Goal: Communication & Community: Participate in discussion

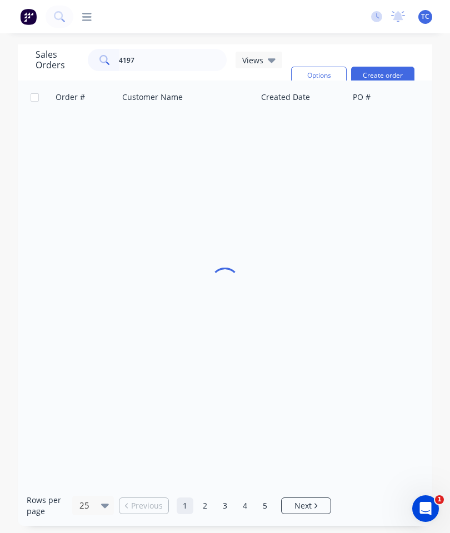
type input "41979"
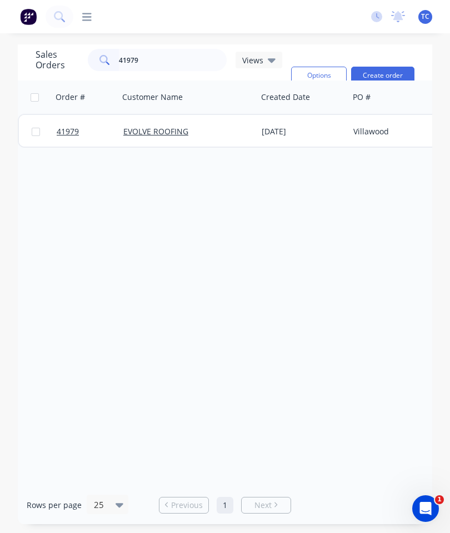
click at [63, 142] on link "41979" at bounding box center [90, 131] width 67 height 33
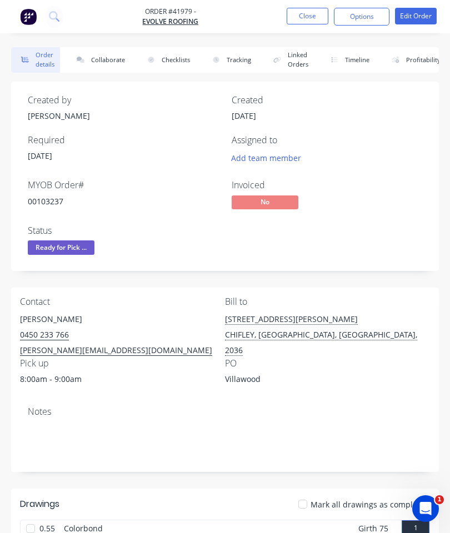
click at [107, 57] on button "Collaborate" at bounding box center [99, 60] width 64 height 26
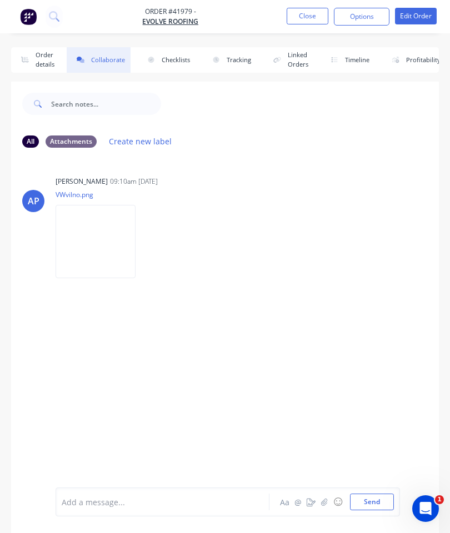
click at [40, 59] on button "Order details" at bounding box center [35, 60] width 49 height 26
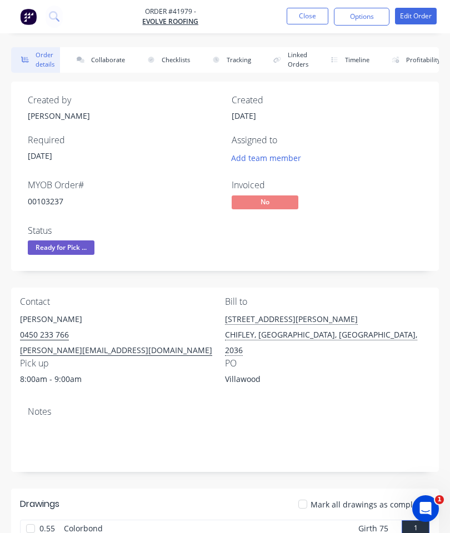
click at [310, 13] on button "Close" at bounding box center [308, 16] width 42 height 17
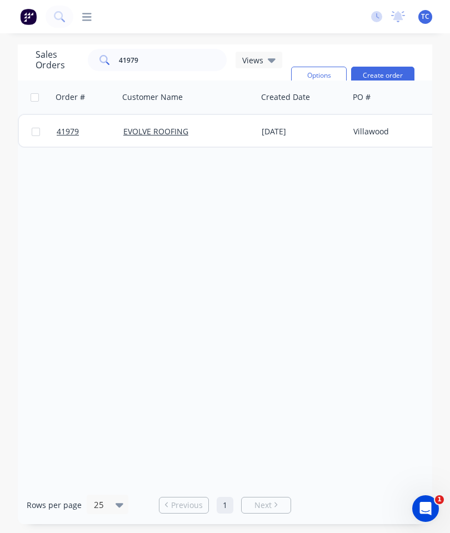
click at [67, 134] on span "41979" at bounding box center [68, 131] width 22 height 11
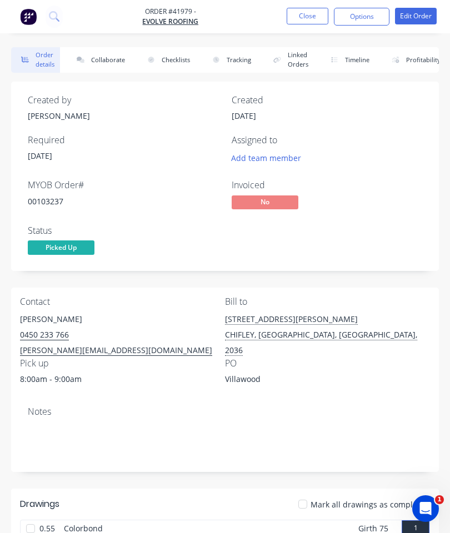
click at [104, 59] on button "Collaborate" at bounding box center [99, 60] width 64 height 26
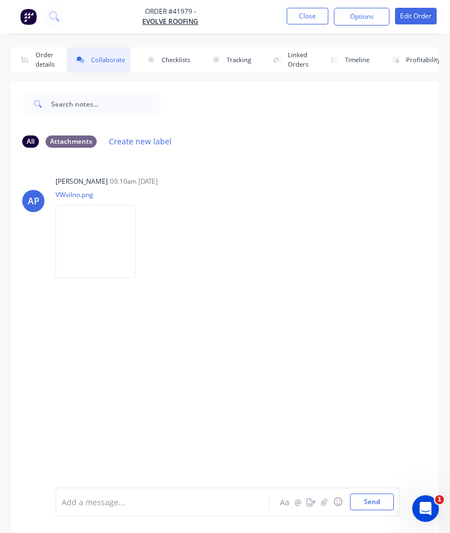
click at [331, 500] on button "☺" at bounding box center [337, 502] width 13 height 13
click at [323, 496] on button "button" at bounding box center [324, 502] width 13 height 13
click at [383, 488] on div at bounding box center [228, 465] width 332 height 57
click at [368, 495] on button "Send" at bounding box center [372, 502] width 44 height 17
click at [310, 19] on button "Close" at bounding box center [308, 16] width 42 height 17
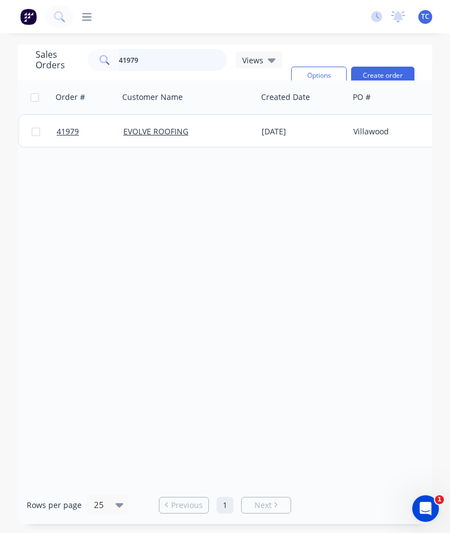
click at [168, 64] on input "41979" at bounding box center [173, 60] width 108 height 22
type input "42018"
click at [59, 132] on span "42018" at bounding box center [68, 131] width 22 height 11
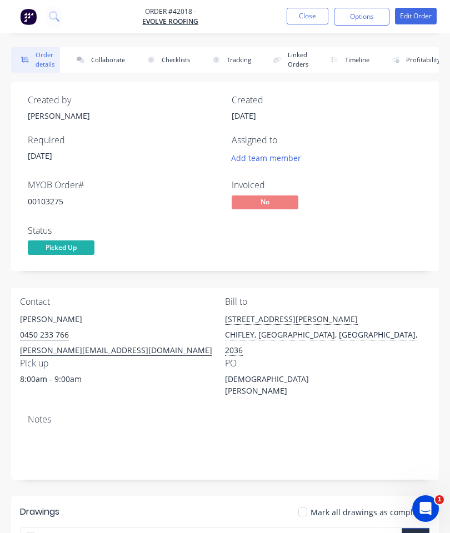
click at [106, 57] on button "Collaborate" at bounding box center [99, 60] width 64 height 26
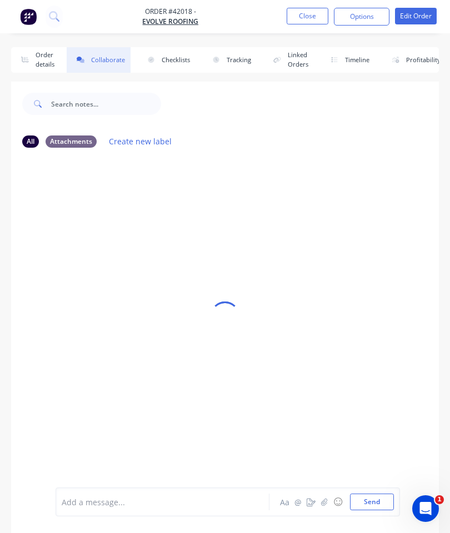
click at [325, 502] on icon "button" at bounding box center [324, 502] width 7 height 8
click at [377, 497] on button "Send" at bounding box center [372, 502] width 44 height 17
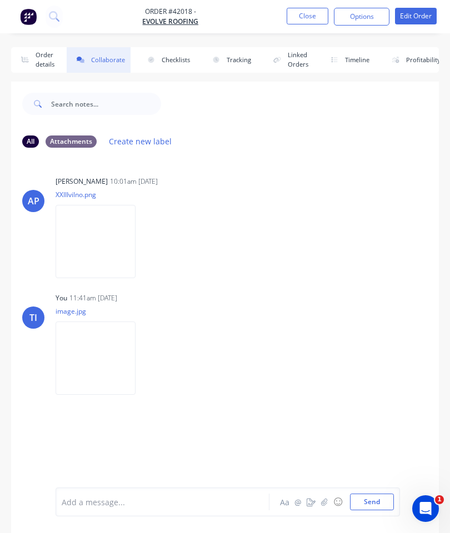
click at [313, 12] on button "Close" at bounding box center [308, 16] width 42 height 17
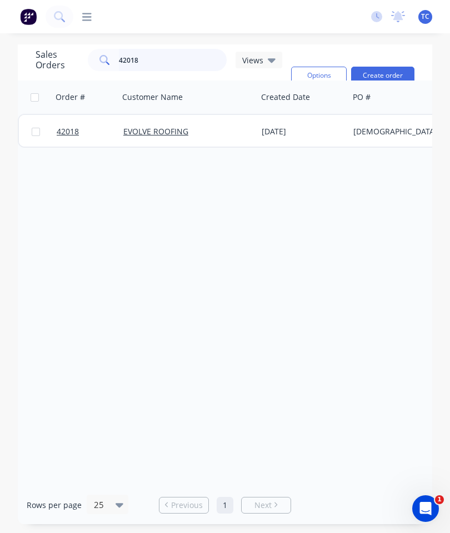
click at [180, 59] on input "42018" at bounding box center [173, 60] width 108 height 22
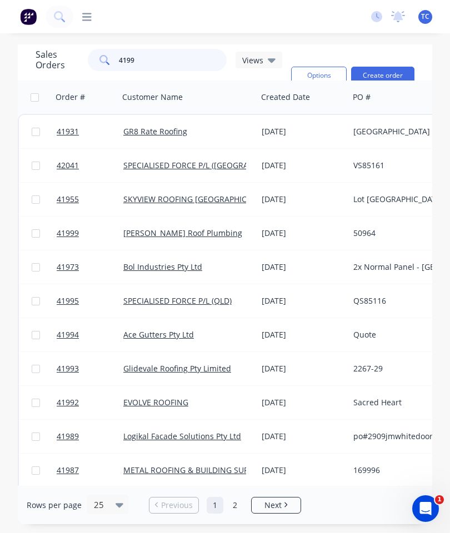
type input "41992"
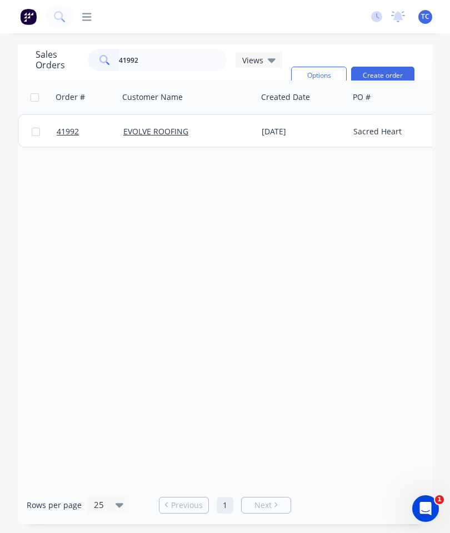
click at [66, 131] on span "41992" at bounding box center [68, 131] width 22 height 11
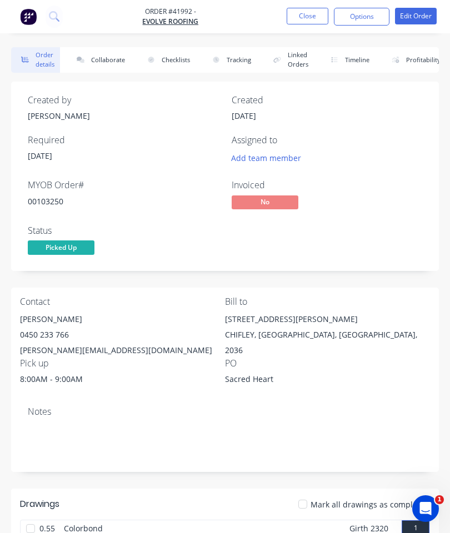
click at [104, 62] on button "Collaborate" at bounding box center [99, 60] width 64 height 26
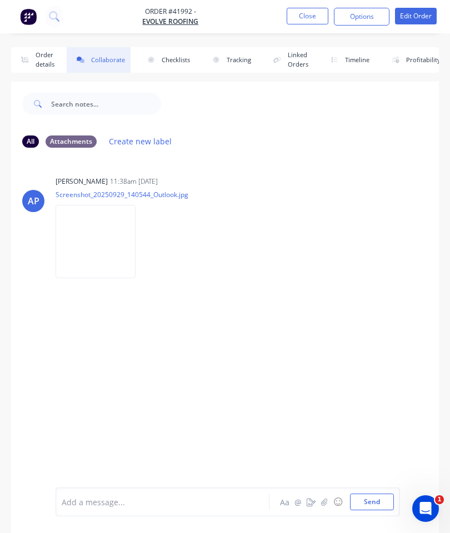
click at [326, 502] on icon "button" at bounding box center [324, 501] width 6 height 7
click at [373, 490] on div at bounding box center [228, 465] width 332 height 57
